Goal: Transaction & Acquisition: Purchase product/service

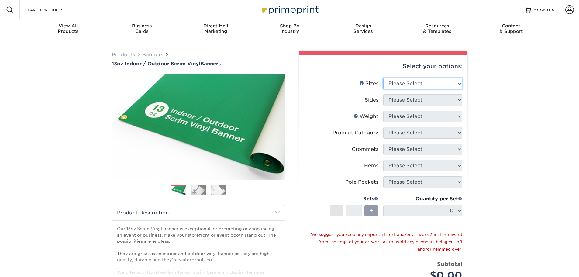
click at [435, 89] on select "Please Select 24" x 36" 24" x 48" 36" x 48" 36" x 60" 36" x 72" 36" x 96" 36" x…" at bounding box center [422, 84] width 79 height 12
select select "36.00x60.00"
click at [384, 89] on select "Please Select 24" x 36" 24" x 48" 36" x 48" 36" x 60" 36" x 72" 36" x 96" 36" x…" at bounding box center [422, 84] width 79 height 12
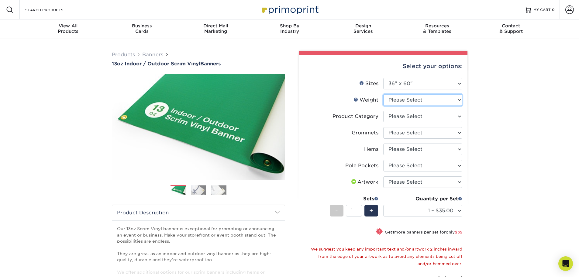
click at [426, 106] on select "Please Select 13OZ" at bounding box center [422, 100] width 79 height 12
select select "13OZ"
click at [384, 106] on select "Please Select 13OZ" at bounding box center [422, 100] width 79 height 12
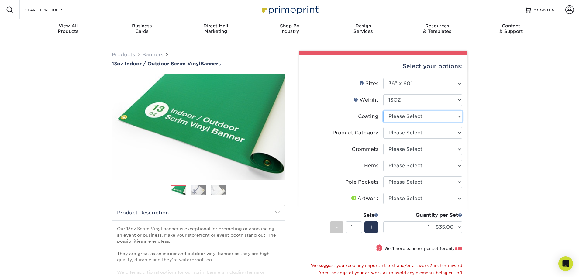
click at [407, 122] on select at bounding box center [422, 117] width 79 height 12
select select "3e7618de-abca-4bda-9f97-8b9129e913d8"
click at [384, 122] on select at bounding box center [422, 117] width 79 height 12
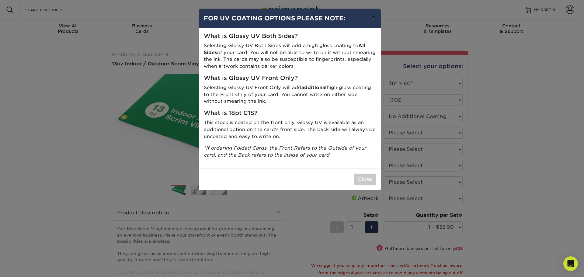
click at [374, 23] on button "×" at bounding box center [373, 17] width 14 height 17
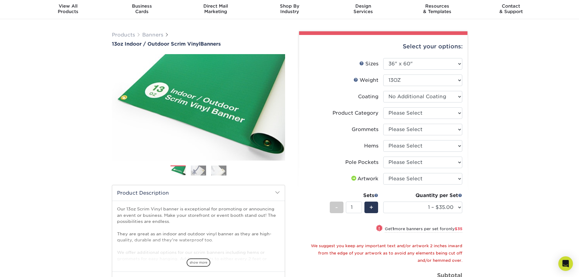
scroll to position [30, 0]
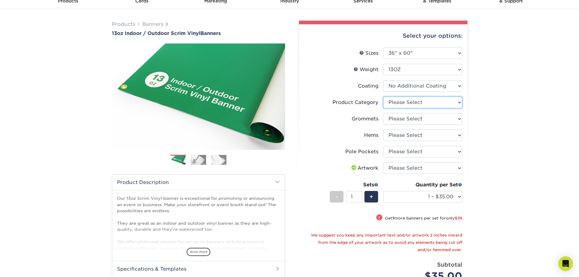
click at [401, 108] on select "Please Select 13oz Scrim Vinyl Banner - Matte" at bounding box center [422, 103] width 79 height 12
select select "bb192c35-bb20-422d-b6fe-0c7f48e5aa48"
click at [384, 108] on select "Please Select 13oz Scrim Vinyl Banner - Matte" at bounding box center [422, 103] width 79 height 12
click at [408, 125] on select "Please Select No Grommets Yes, Grommet All 4 Corners Yes, Grommets Every 1 ft. …" at bounding box center [422, 119] width 79 height 12
select select "90d329df-db80-4206-b821-ff9d3f363977"
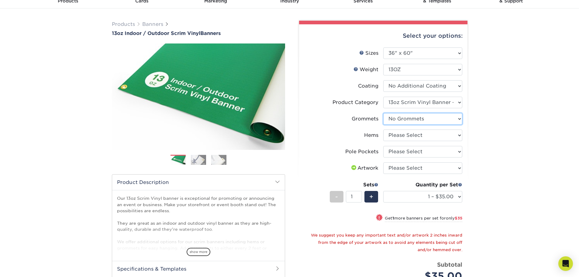
click at [384, 125] on select "Please Select No Grommets Yes, Grommet All 4 Corners Yes, Grommets Every 1 ft. …" at bounding box center [422, 119] width 79 height 12
click at [403, 141] on select "Please Select No Hems/Pole Pockets Yes, Hems Top and Bottom Only Yes, Hems All …" at bounding box center [422, 135] width 79 height 12
click at [384, 141] on select "Please Select No Hems/Pole Pockets Yes, Hems Top and Bottom Only Yes, Hems All …" at bounding box center [422, 135] width 79 height 12
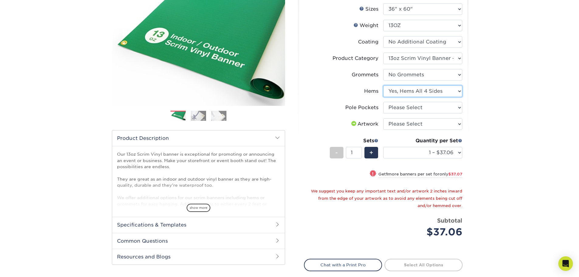
scroll to position [91, 0]
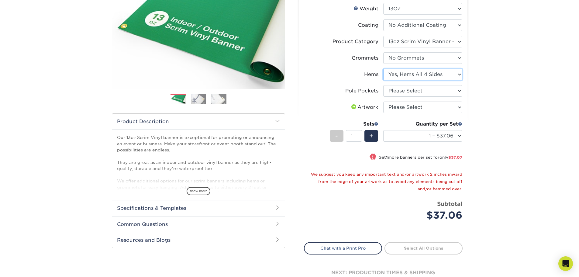
click at [409, 80] on select "Please Select No Hems/Pole Pockets Yes, Hems Top and Bottom Only Yes, Hems All …" at bounding box center [422, 75] width 79 height 12
click at [384, 80] on select "Please Select No Hems/Pole Pockets Yes, Hems Top and Bottom Only Yes, Hems All …" at bounding box center [422, 75] width 79 height 12
click at [405, 80] on select "Please Select No Hems/Pole Pockets Yes, Hems Top and Bottom Only Yes, Hems All …" at bounding box center [422, 75] width 79 height 12
click at [384, 80] on select "Please Select No Hems/Pole Pockets Yes, Hems Top and Bottom Only Yes, Hems All …" at bounding box center [422, 75] width 79 height 12
click at [412, 80] on select "Please Select No Hems/Pole Pockets Yes, Hems Top and Bottom Only Yes, Hems All …" at bounding box center [422, 75] width 79 height 12
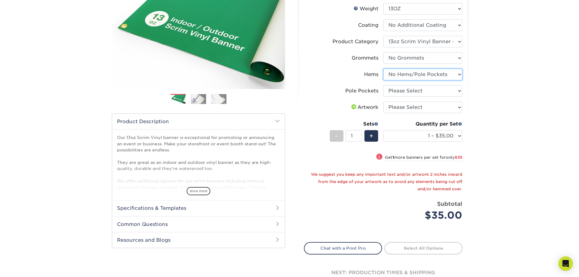
select select "799b34bf-ff99-4291-b254-51157b744628"
click at [384, 80] on select "Please Select No Hems/Pole Pockets Yes, Hems Top and Bottom Only Yes, Hems All …" at bounding box center [422, 75] width 79 height 12
click at [405, 97] on select "Please Select No Pole Pockets 2 in. Left and Right 2 in. Top and Bottom 4 in. L…" at bounding box center [422, 91] width 79 height 12
select select "462c5fe9-21e9-49a0-afb4-1c6e8664fe13"
click at [384, 97] on select "Please Select No Pole Pockets 2 in. Left and Right 2 in. Top and Bottom 4 in. L…" at bounding box center [422, 91] width 79 height 12
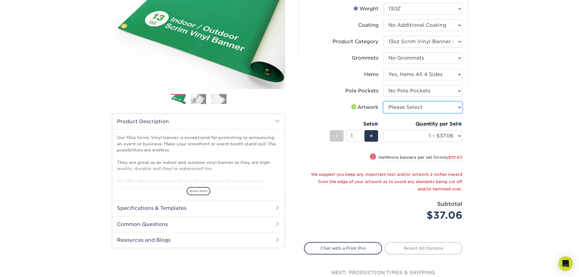
click at [410, 113] on select "Please Select I will upload files I need a design - $50" at bounding box center [422, 108] width 79 height 12
click at [484, 146] on div "Products Banners 13oz Indoor / Outdoor Scrim Vinyl Banners Previous Next" at bounding box center [289, 130] width 579 height 365
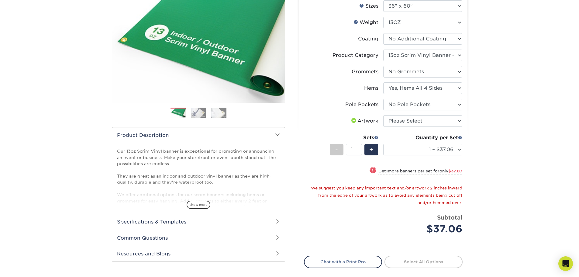
scroll to position [61, 0]
